Goal: Task Accomplishment & Management: Manage account settings

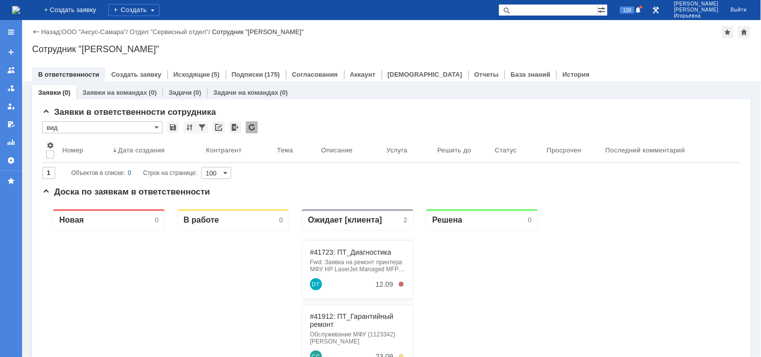
click at [579, 8] on input "text" at bounding box center [548, 10] width 99 height 12
type input "29033"
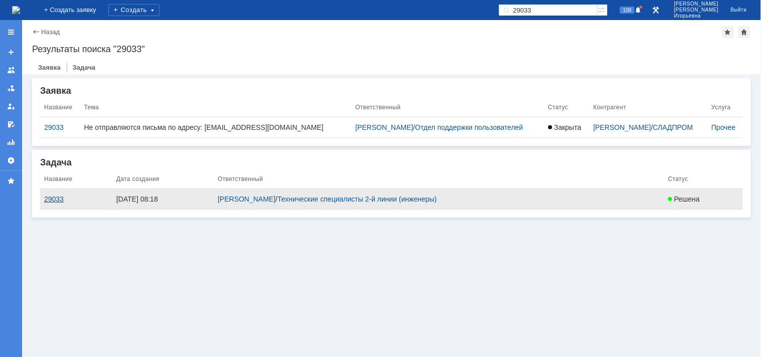
click at [53, 198] on div "29033" at bounding box center [76, 199] width 64 height 8
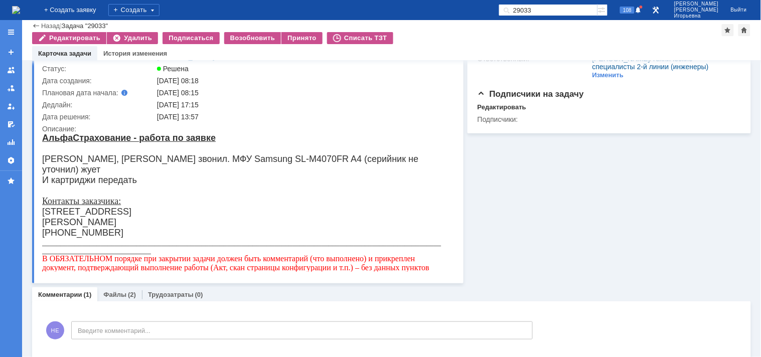
scroll to position [111, 0]
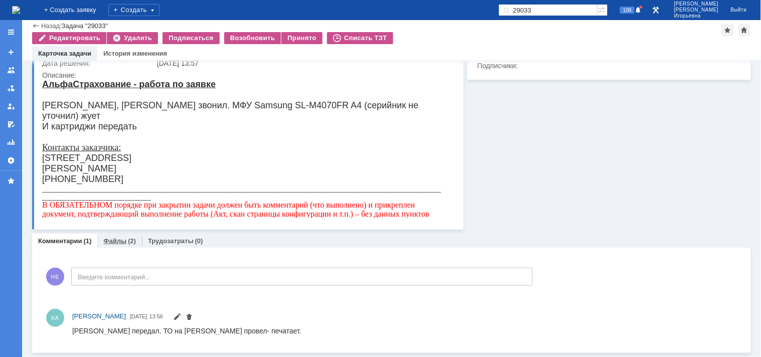
click at [115, 239] on link "Файлы" at bounding box center [114, 241] width 23 height 8
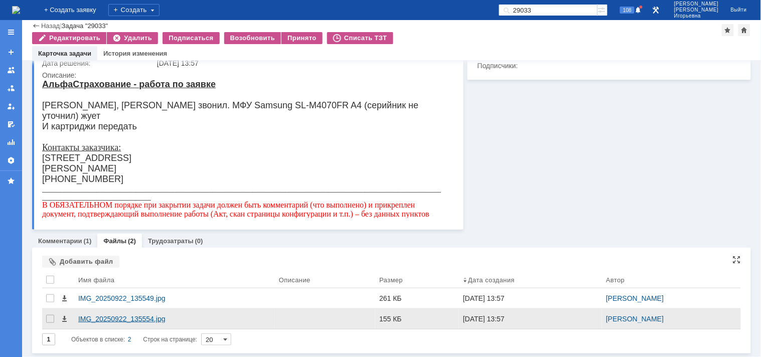
scroll to position [112, 0]
click at [62, 322] on span at bounding box center [64, 319] width 8 height 8
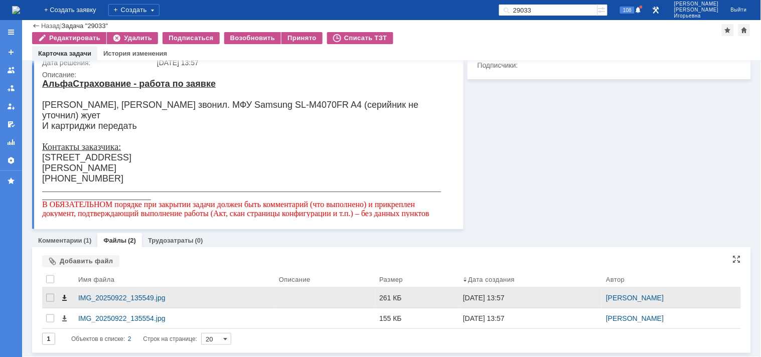
click at [67, 297] on span at bounding box center [64, 298] width 8 height 8
click at [63, 299] on span at bounding box center [64, 298] width 8 height 8
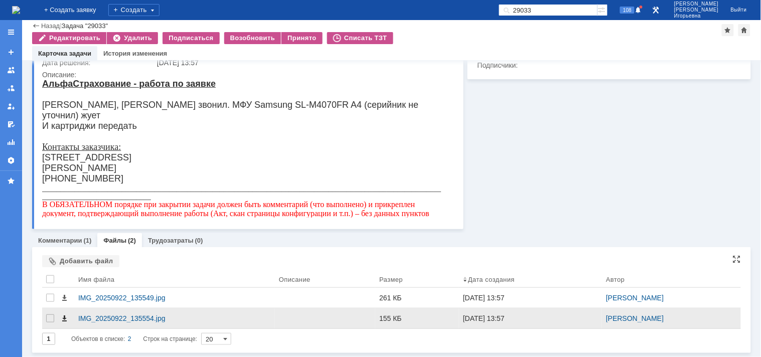
click at [64, 320] on span at bounding box center [64, 319] width 8 height 8
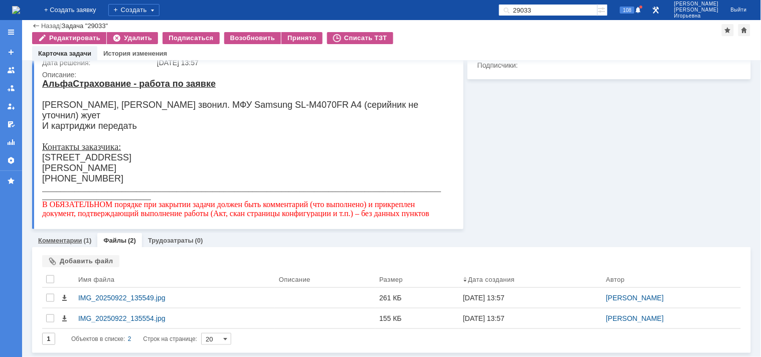
click at [67, 238] on link "Комментарии" at bounding box center [60, 241] width 44 height 8
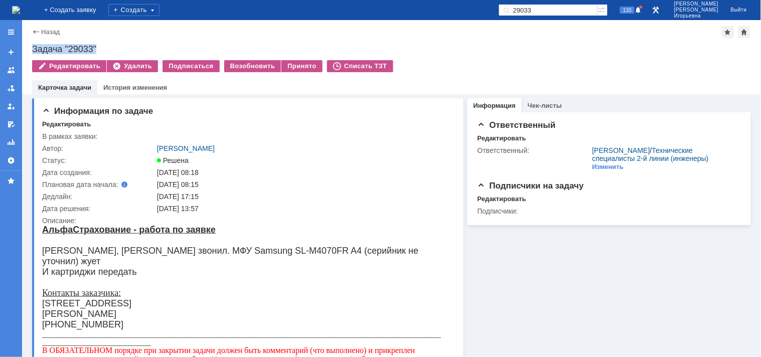
drag, startPoint x: 112, startPoint y: 51, endPoint x: 34, endPoint y: 44, distance: 78.1
click at [34, 44] on div "Задача "29033"" at bounding box center [391, 49] width 719 height 10
copy div "Задача "29033""
click at [291, 64] on div "Принято" at bounding box center [302, 66] width 41 height 12
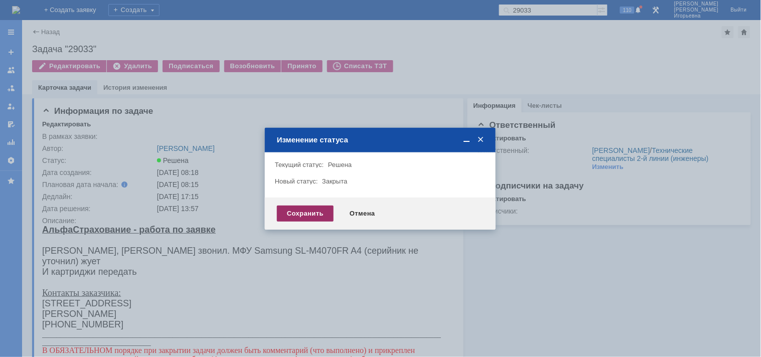
click at [297, 209] on div "Сохранить" at bounding box center [305, 214] width 57 height 16
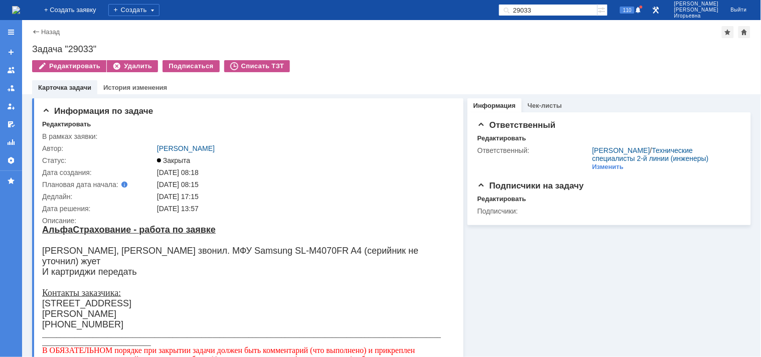
click at [20, 10] on img at bounding box center [16, 10] width 8 height 8
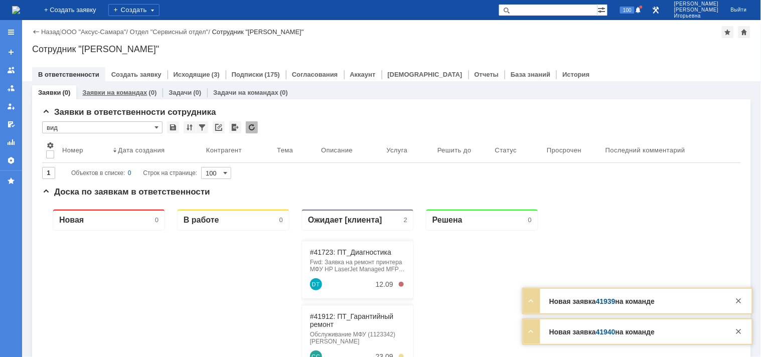
click at [106, 92] on link "Заявки на командах" at bounding box center [114, 93] width 65 height 8
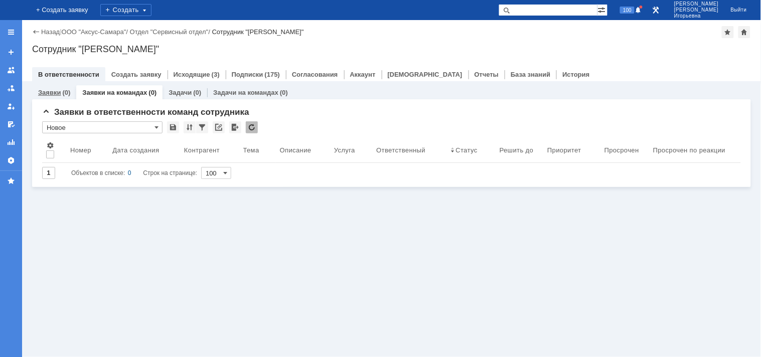
click at [51, 95] on link "Заявки" at bounding box center [49, 93] width 23 height 8
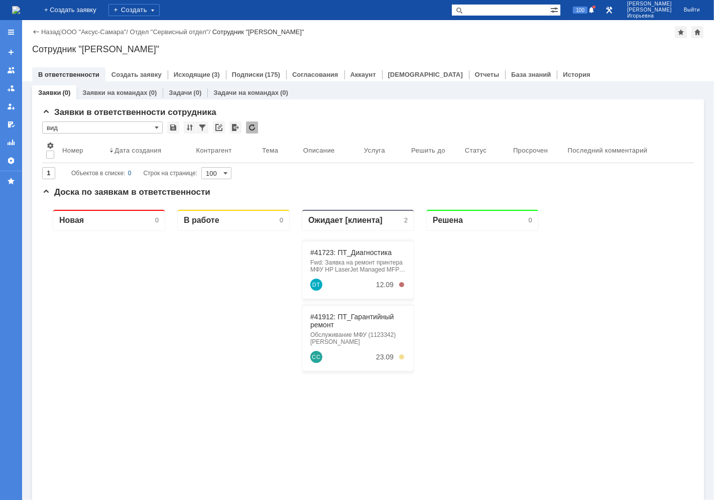
click at [503, 11] on input "text" at bounding box center [500, 10] width 99 height 12
type input "41641"
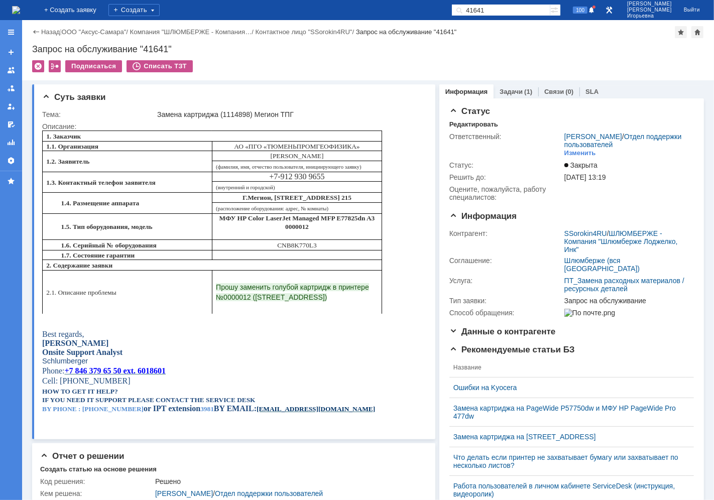
click at [20, 7] on img at bounding box center [16, 10] width 8 height 8
